Goal: Use online tool/utility

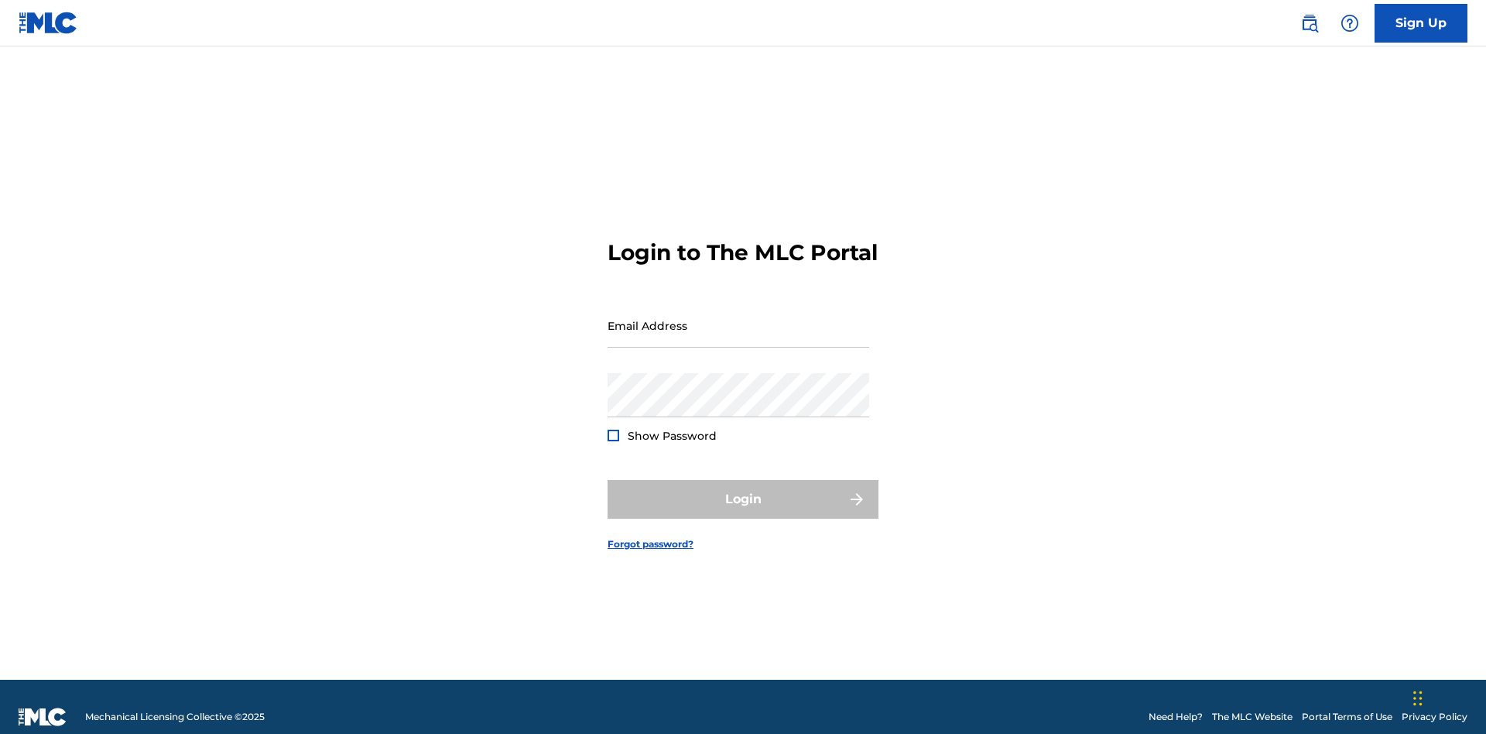
scroll to position [20, 0]
click at [738, 318] on input "Email Address" at bounding box center [738, 325] width 262 height 44
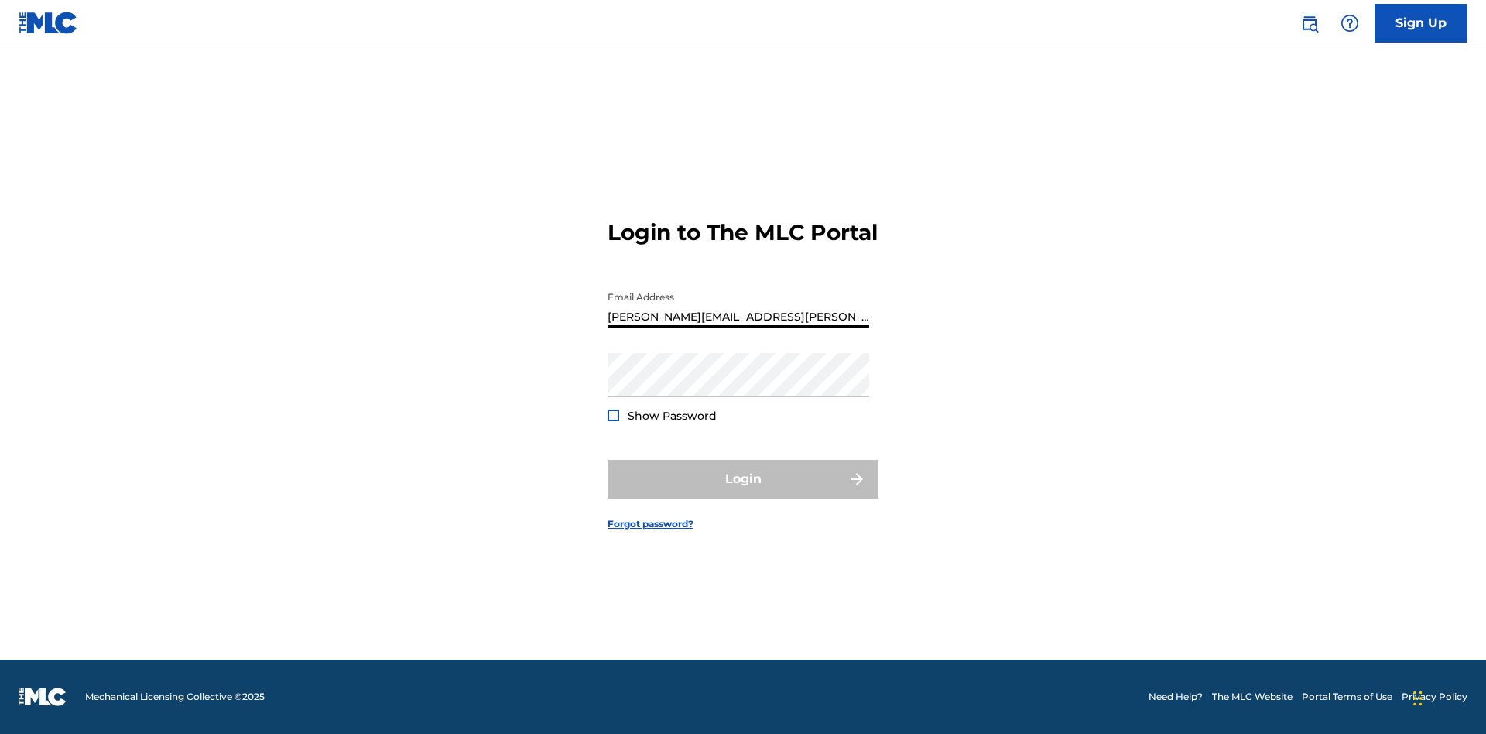
type input "[PERSON_NAME][EMAIL_ADDRESS][PERSON_NAME][DOMAIN_NAME]"
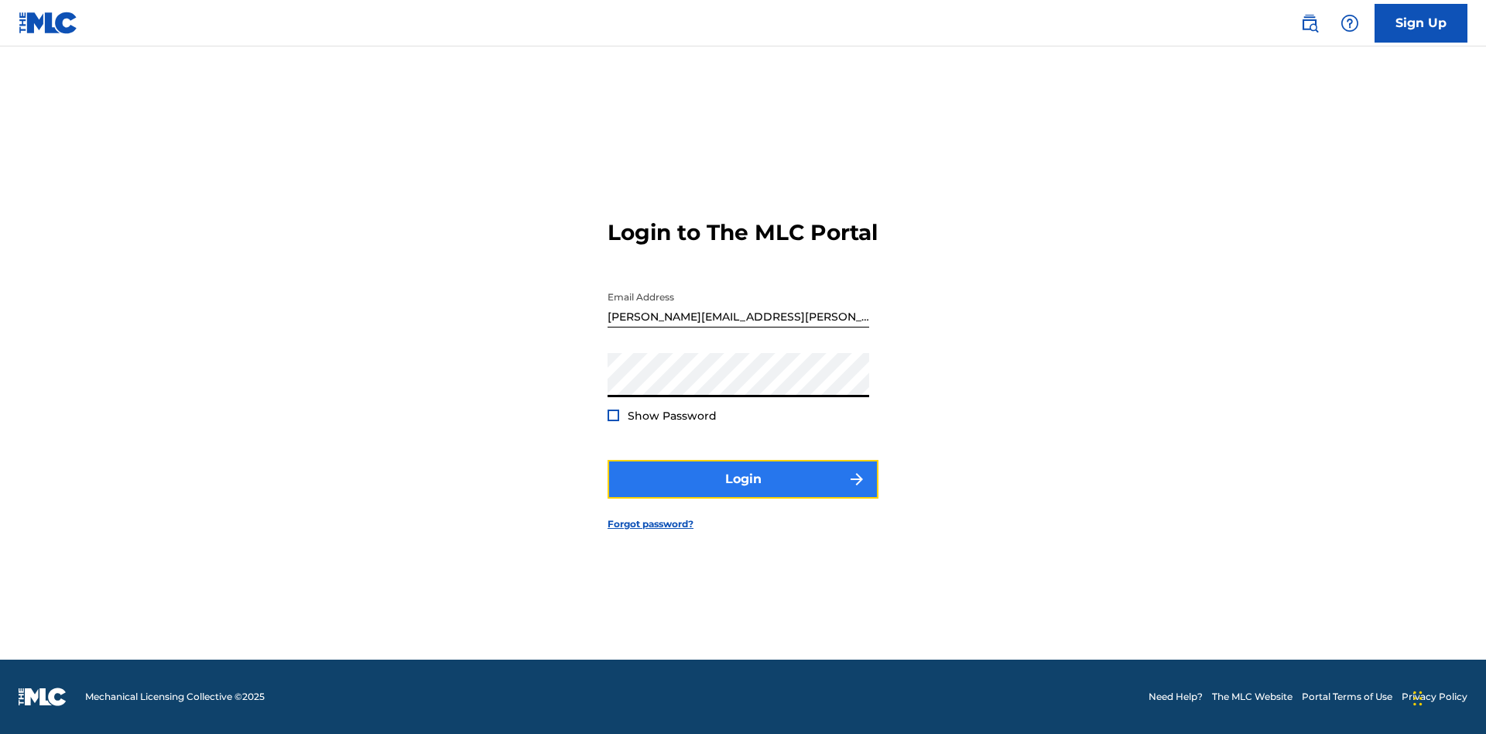
click at [743, 492] on button "Login" at bounding box center [742, 479] width 271 height 39
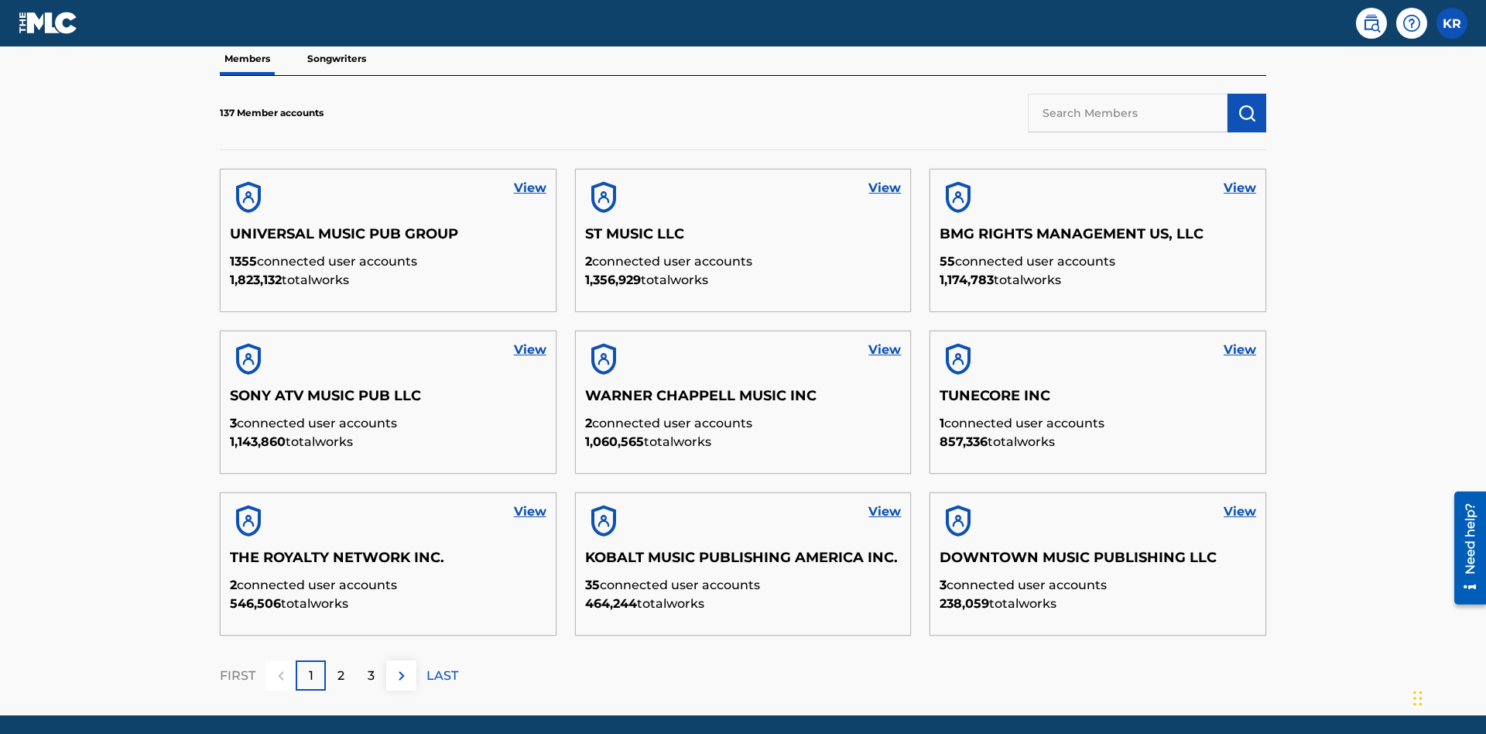
click at [1127, 112] on input "text" at bounding box center [1128, 113] width 200 height 39
type input "CLEO SONGWRITER"
click at [1247, 104] on img "submit" at bounding box center [1246, 113] width 19 height 19
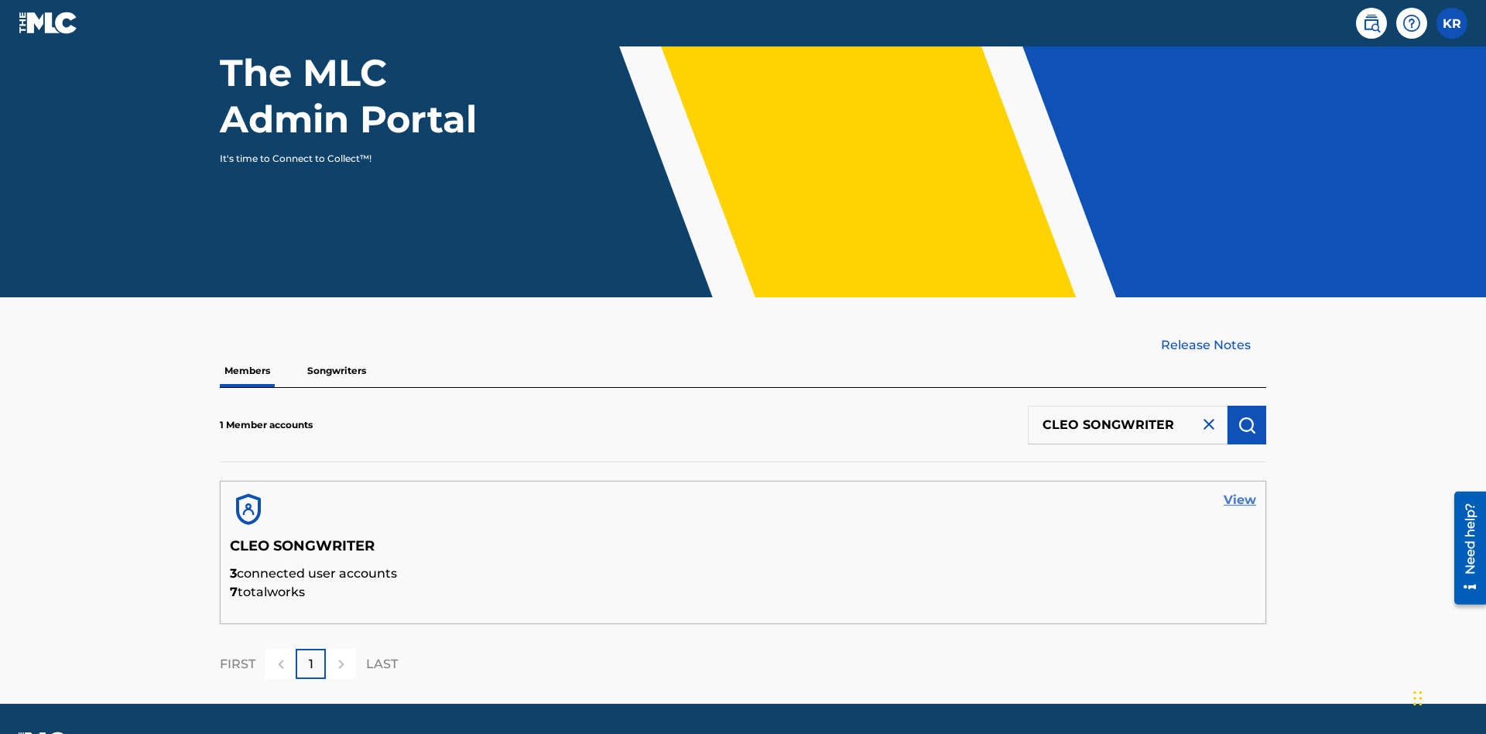
click at [1240, 491] on link "View" at bounding box center [1239, 500] width 33 height 19
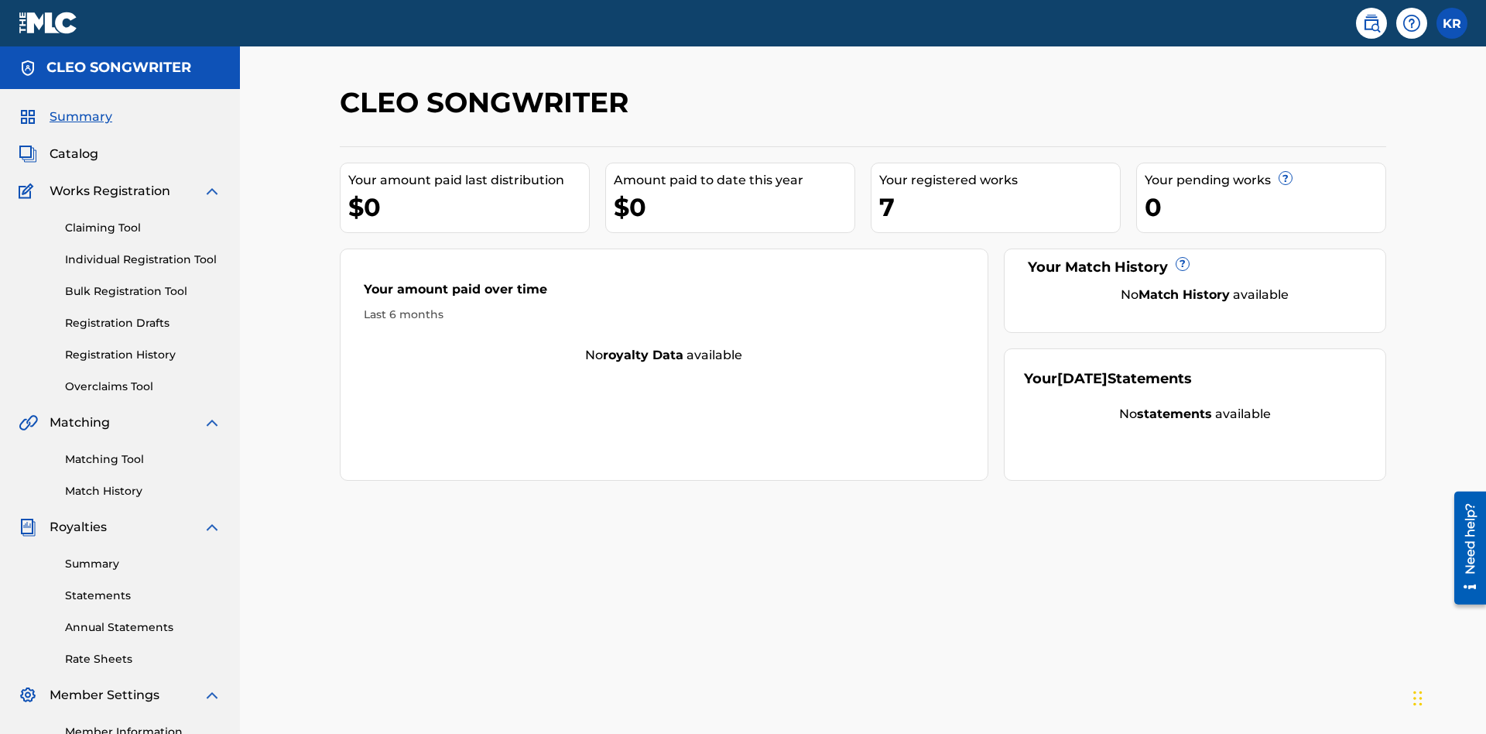
scroll to position [194, 0]
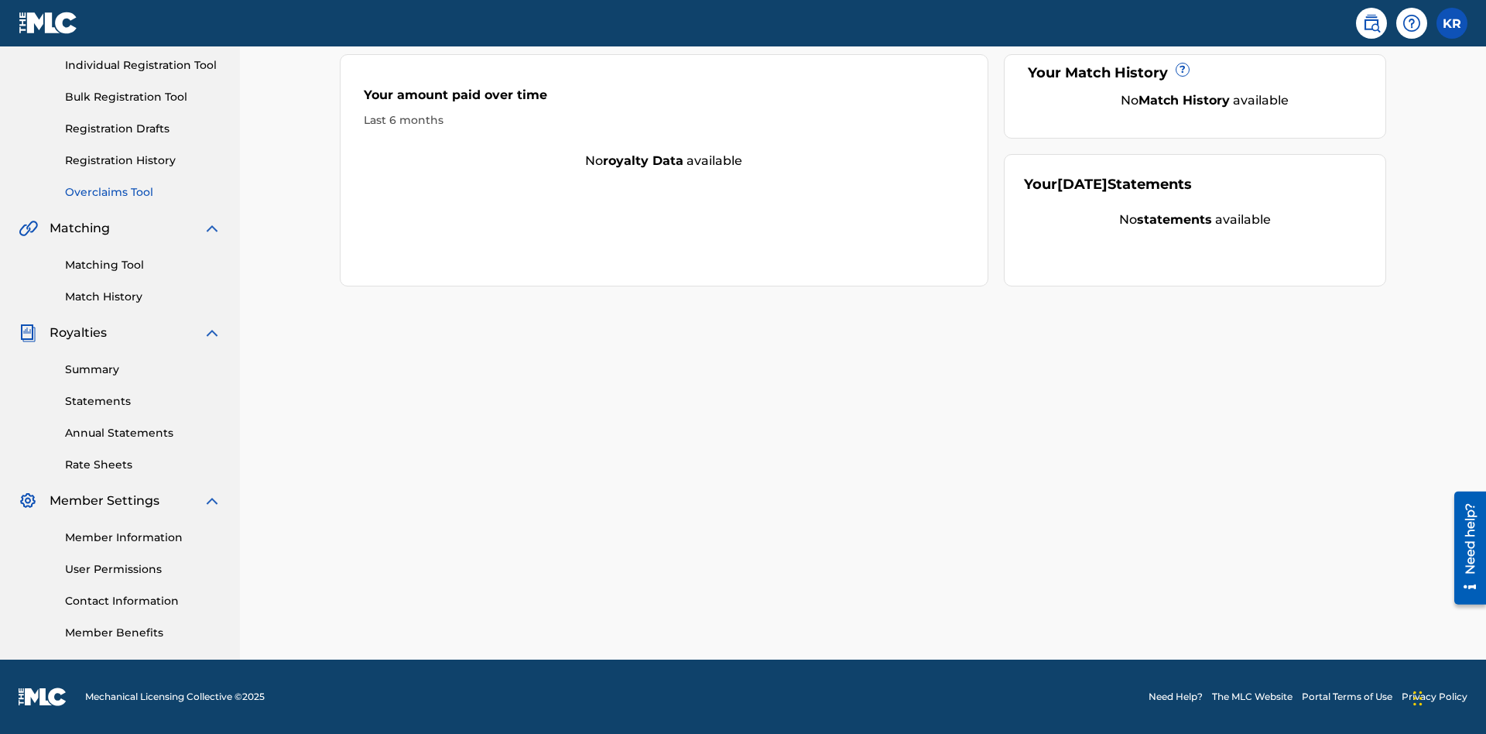
click at [143, 192] on link "Overclaims Tool" at bounding box center [143, 192] width 156 height 16
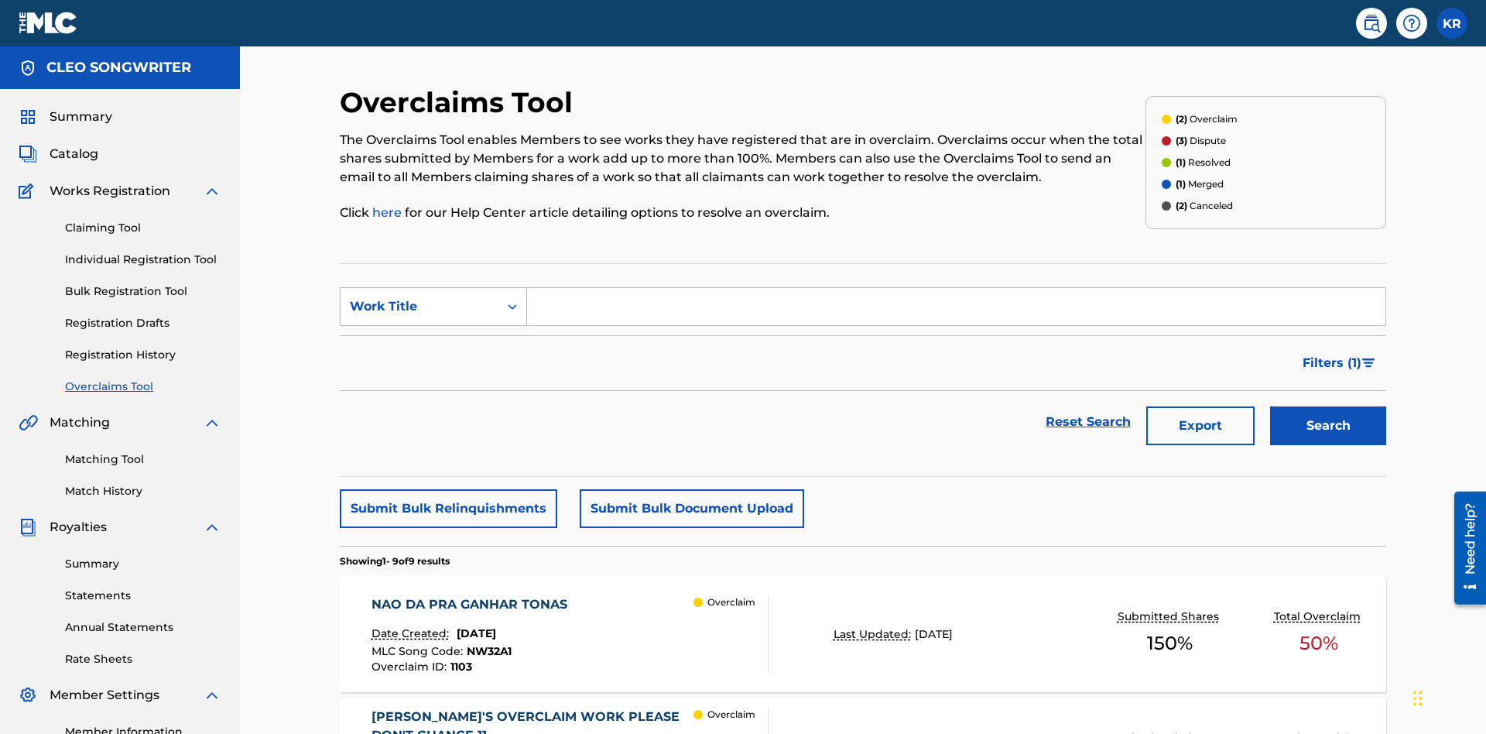
click at [419, 297] on div "Work Title" at bounding box center [419, 306] width 139 height 19
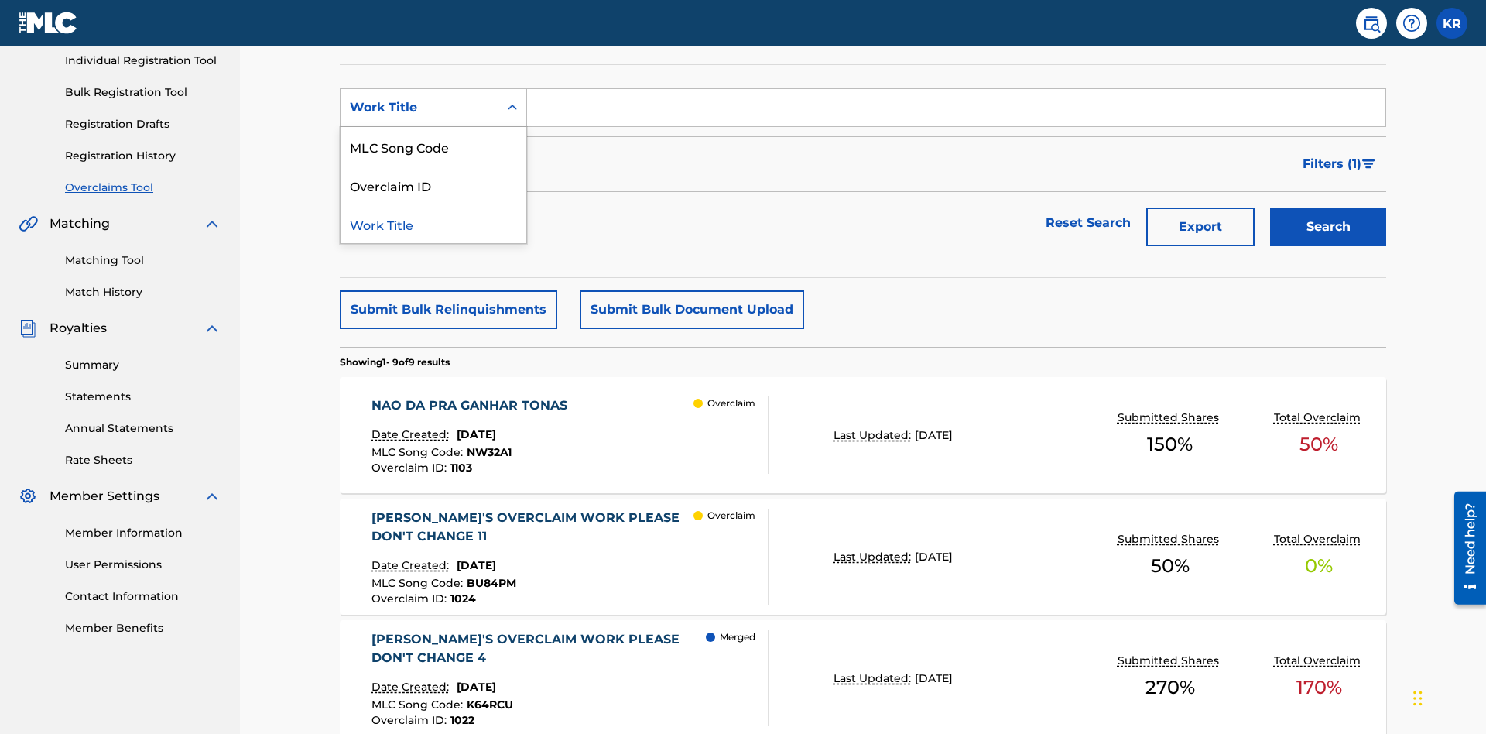
click at [433, 146] on div "MLC Song Code" at bounding box center [433, 146] width 186 height 39
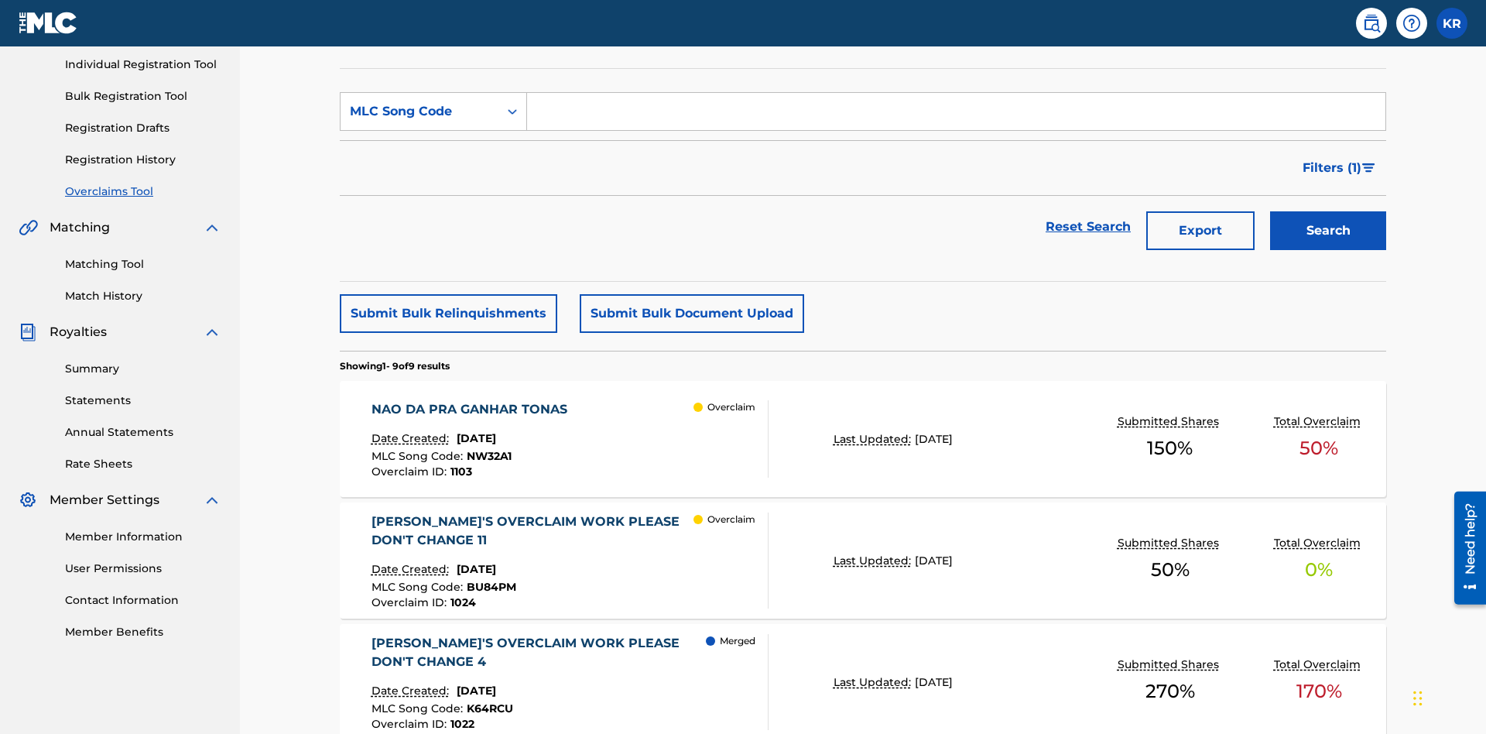
click at [956, 111] on input "Search Form" at bounding box center [956, 111] width 858 height 37
